Goal: Transaction & Acquisition: Obtain resource

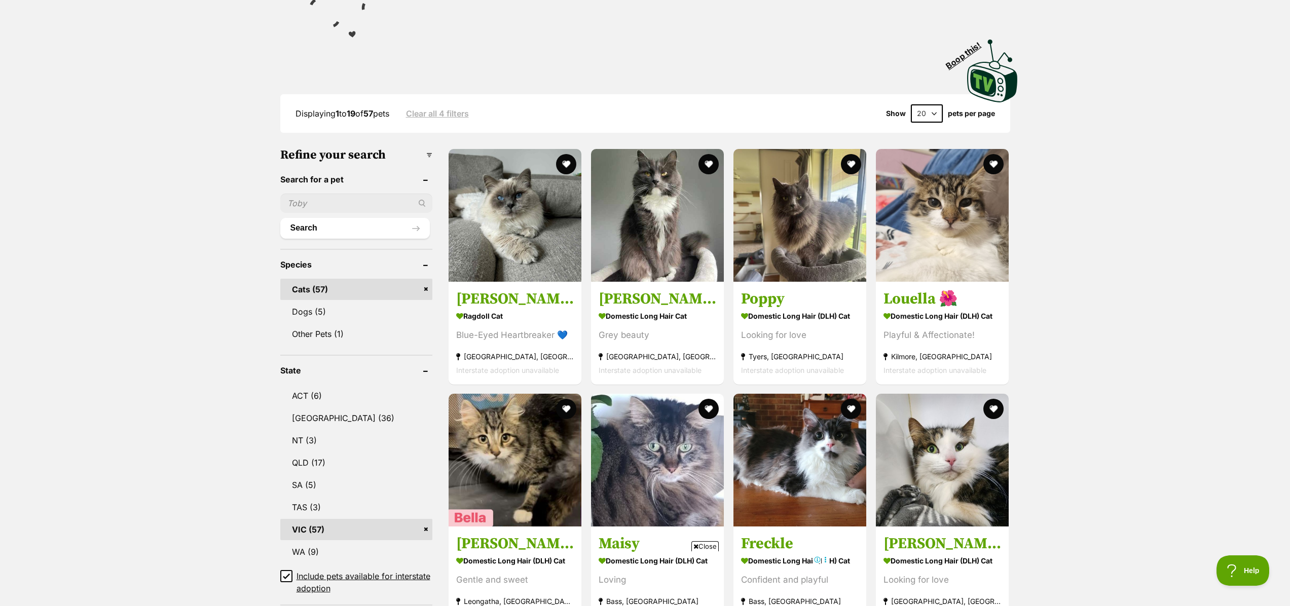
scroll to position [56, 0]
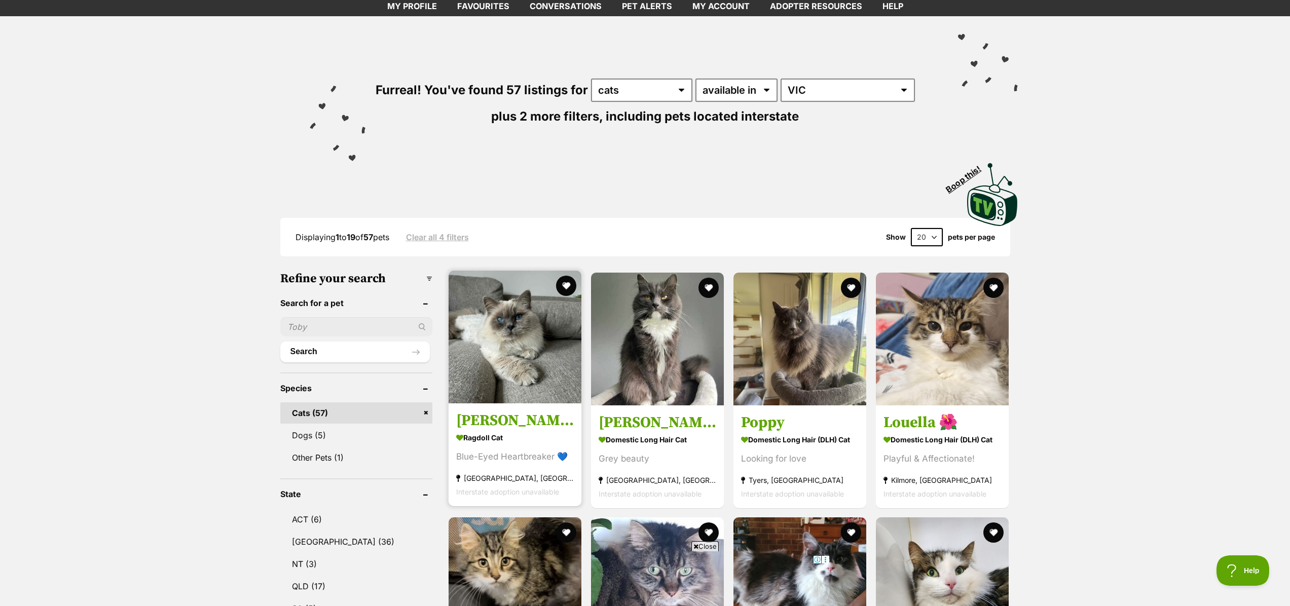
click at [526, 334] on img at bounding box center [515, 337] width 133 height 133
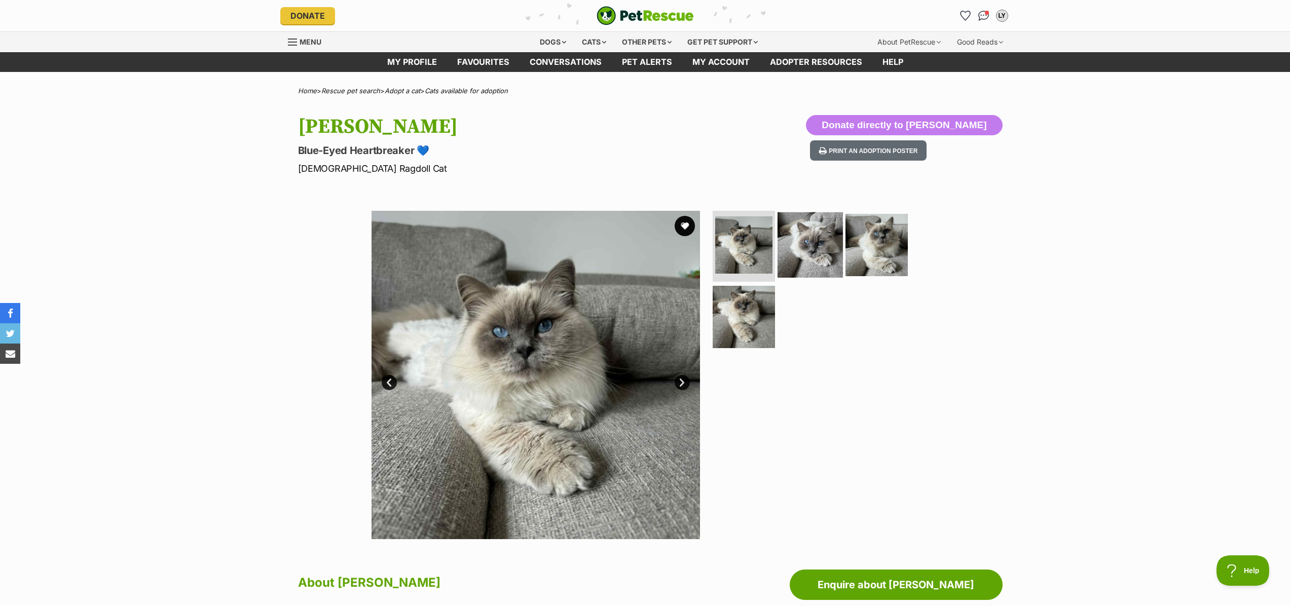
click at [813, 250] on img at bounding box center [810, 244] width 65 height 65
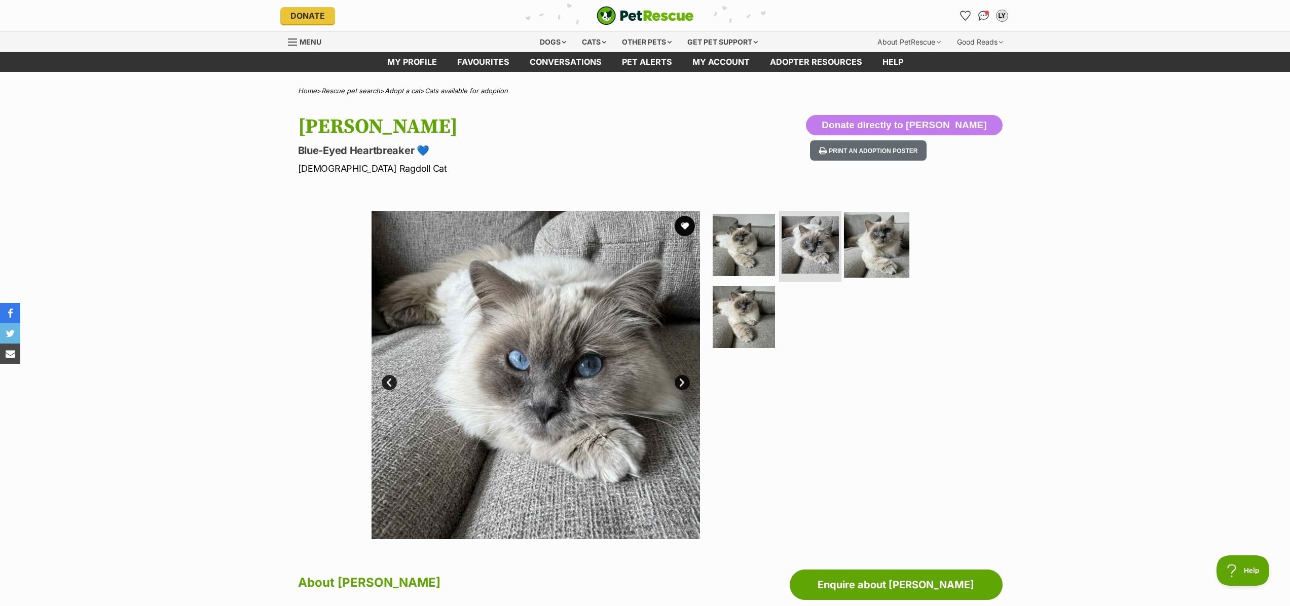
click at [872, 247] on img at bounding box center [876, 244] width 65 height 65
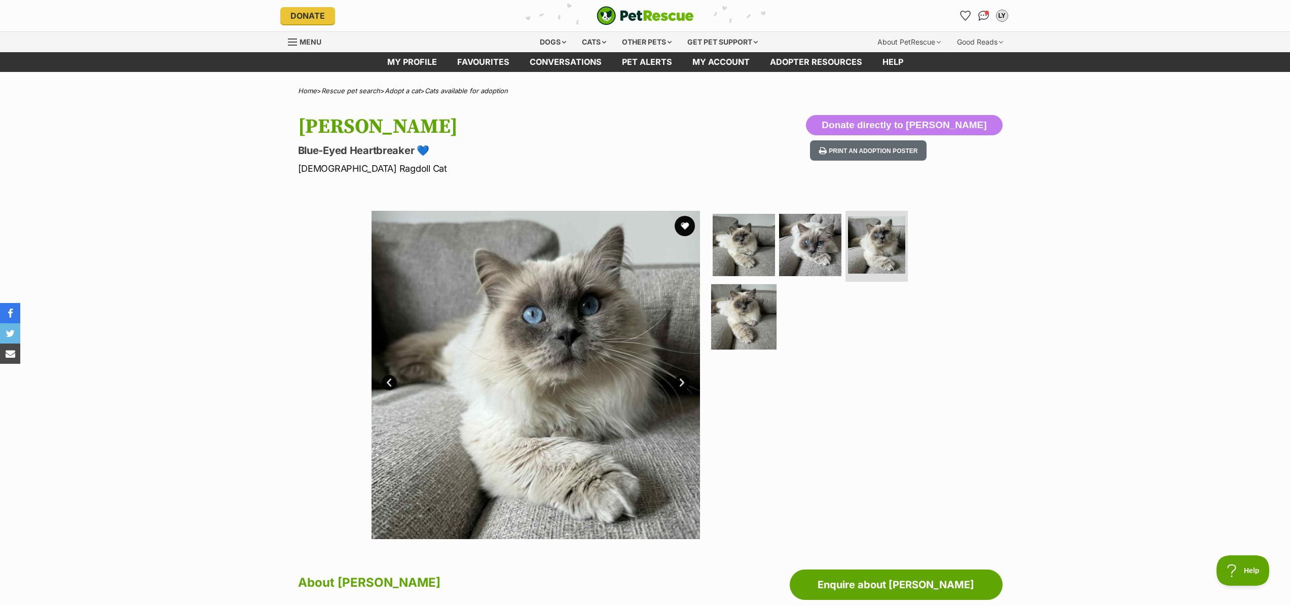
click at [753, 309] on img at bounding box center [743, 316] width 65 height 65
